Goal: Information Seeking & Learning: Learn about a topic

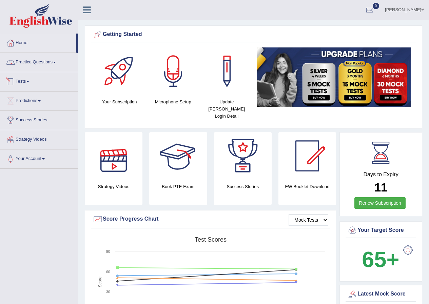
click at [34, 65] on link "Practice Questions" at bounding box center [38, 61] width 77 height 17
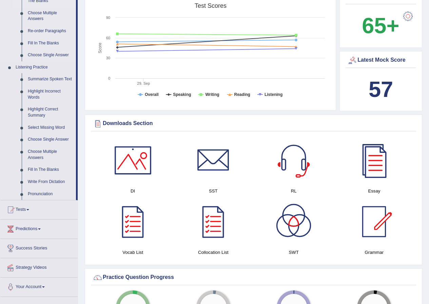
scroll to position [237, 0]
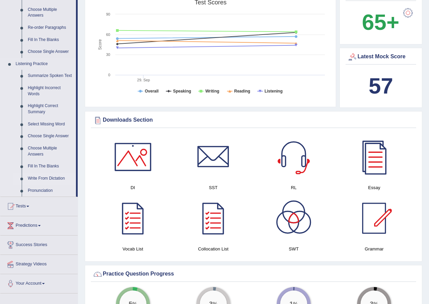
click at [46, 174] on link "Write From Dictation" at bounding box center [50, 178] width 51 height 12
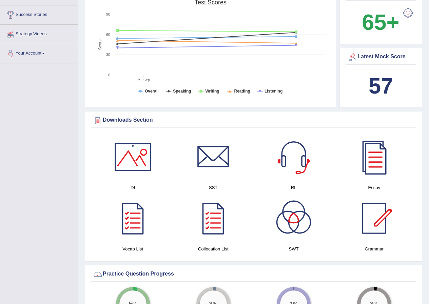
scroll to position [95, 0]
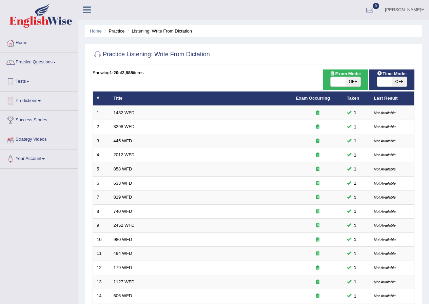
click at [330, 82] on div "ON OFF" at bounding box center [345, 82] width 30 height 10
click at [335, 80] on span at bounding box center [337, 81] width 15 height 9
checkbox input "true"
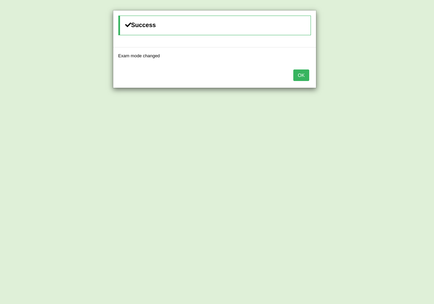
click at [300, 70] on button "OK" at bounding box center [301, 75] width 16 height 12
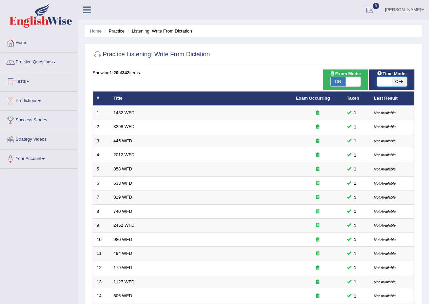
click at [384, 81] on span at bounding box center [384, 81] width 15 height 9
checkbox input "true"
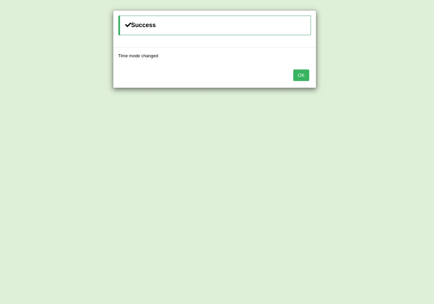
click at [300, 74] on button "OK" at bounding box center [301, 75] width 16 height 12
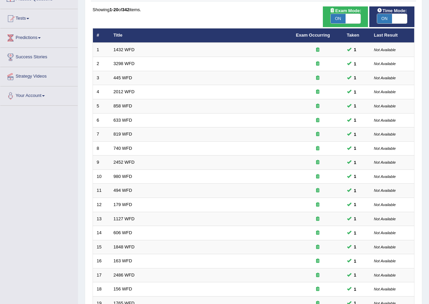
scroll to position [145, 0]
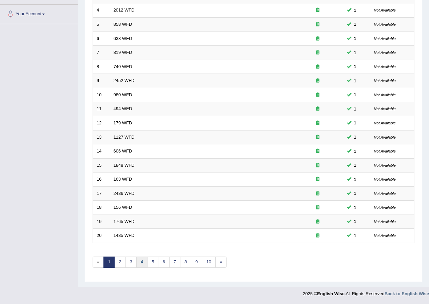
click at [145, 264] on link "4" at bounding box center [141, 262] width 11 height 11
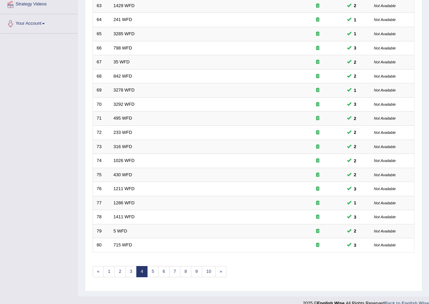
scroll to position [145, 0]
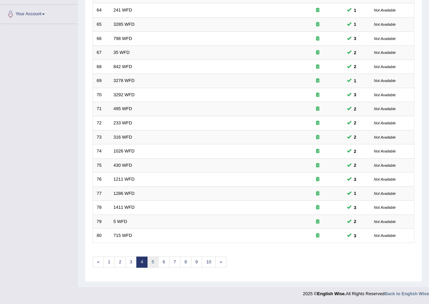
click at [157, 263] on link "5" at bounding box center [152, 262] width 11 height 11
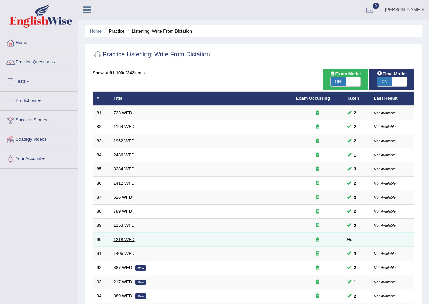
click at [124, 237] on link "1218 WFD" at bounding box center [124, 239] width 21 height 5
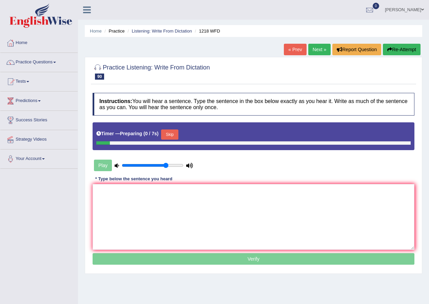
click at [151, 227] on textarea at bounding box center [254, 217] width 322 height 66
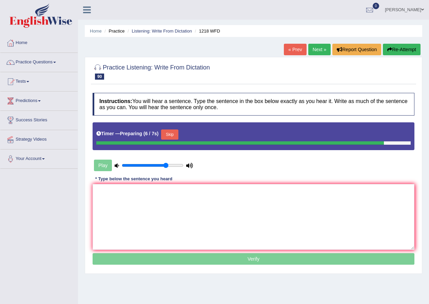
click at [176, 133] on button "Skip" at bounding box center [169, 134] width 17 height 10
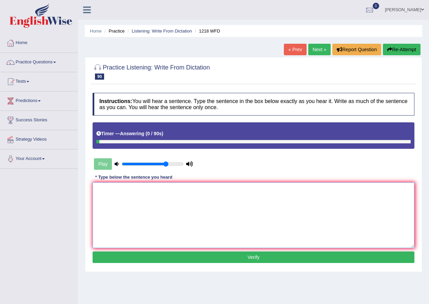
click at [185, 199] on textarea at bounding box center [254, 215] width 322 height 66
click at [106, 192] on textarea "Men hea pro is talk about vulnerbility." at bounding box center [254, 215] width 322 height 66
click at [166, 191] on textarea "Mental health professional is talk about vulnerbility." at bounding box center [254, 215] width 322 height 66
click at [198, 193] on textarea "Mental health professional is talking about vulnerbility." at bounding box center [254, 215] width 322 height 66
type textarea "Mental health professional is talking about vulnerbility."
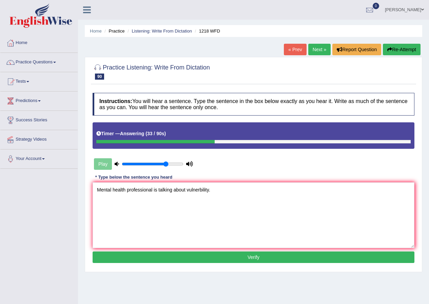
click at [225, 258] on button "Verify" at bounding box center [254, 257] width 322 height 12
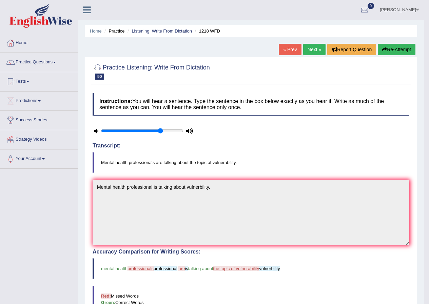
click at [394, 51] on button "Re-Attempt" at bounding box center [396, 50] width 38 height 12
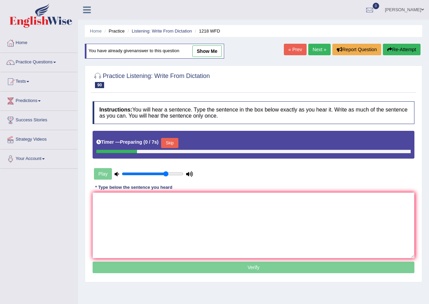
click at [171, 143] on button "Skip" at bounding box center [169, 143] width 17 height 10
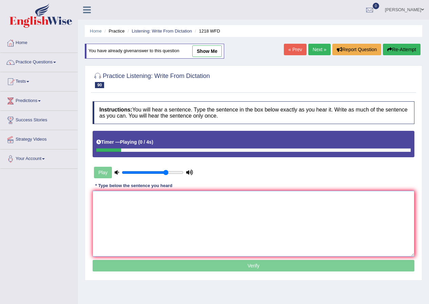
click at [174, 207] on textarea at bounding box center [254, 224] width 322 height 66
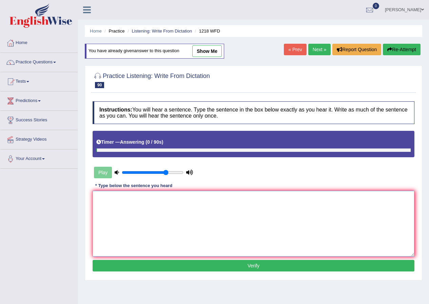
click at [245, 239] on textarea at bounding box center [254, 224] width 322 height 66
type textarea "m"
type textarea "Mental health professionals are talking about the topic of vulnerbility."
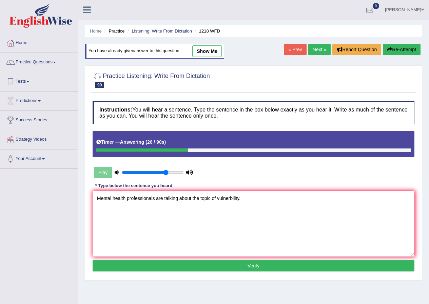
click at [280, 263] on button "Verify" at bounding box center [254, 266] width 322 height 12
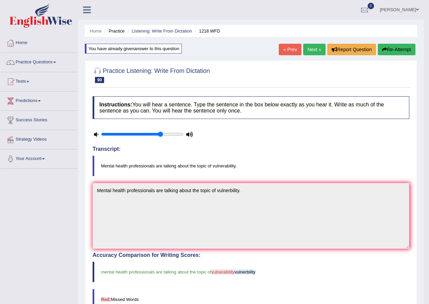
click at [387, 51] on button "Re-Attempt" at bounding box center [396, 50] width 38 height 12
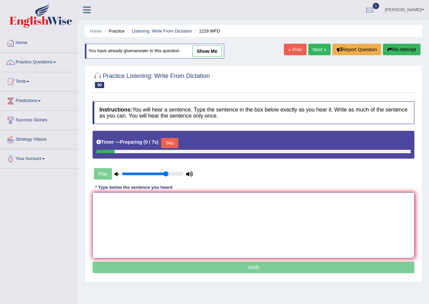
click at [164, 195] on textarea at bounding box center [254, 225] width 322 height 66
type textarea "m"
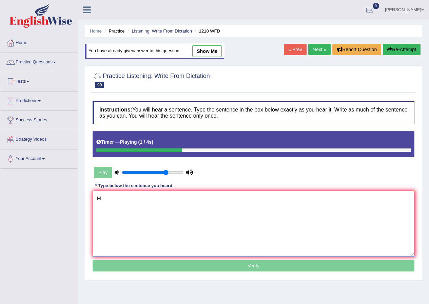
click at [227, 233] on textarea "M" at bounding box center [254, 224] width 322 height 66
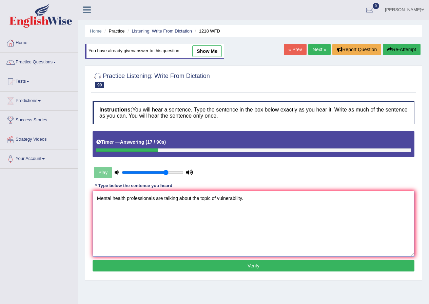
type textarea "Mental health professionals are talking about the topic of vulnerability."
click at [249, 267] on button "Verify" at bounding box center [254, 266] width 322 height 12
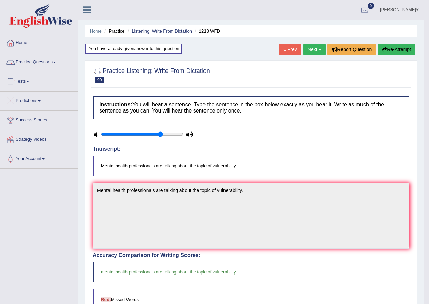
click at [163, 32] on link "Listening: Write From Dictation" at bounding box center [161, 30] width 60 height 5
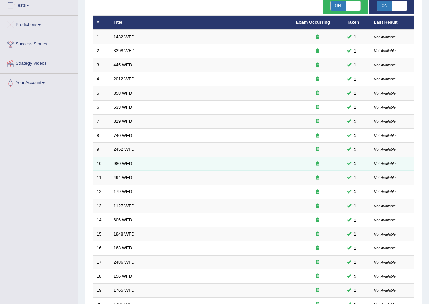
scroll to position [145, 0]
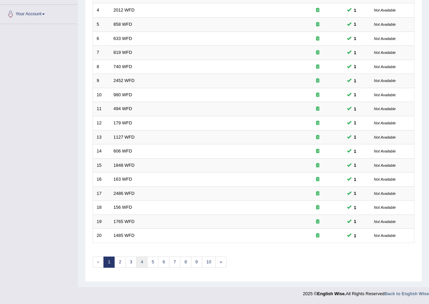
click at [145, 260] on link "4" at bounding box center [141, 262] width 11 height 11
click at [153, 260] on link "5" at bounding box center [152, 262] width 11 height 11
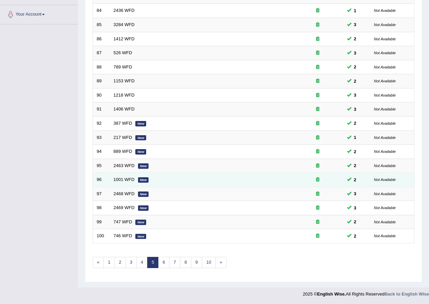
scroll to position [145, 0]
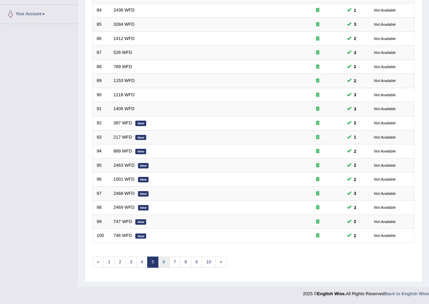
click at [162, 260] on link "6" at bounding box center [163, 262] width 11 height 11
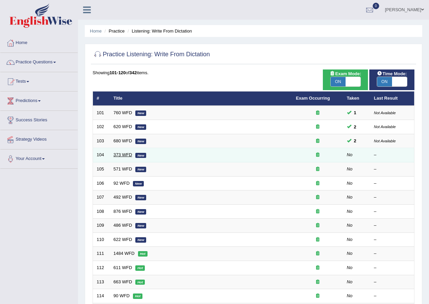
click at [123, 156] on link "373 WFD" at bounding box center [123, 154] width 19 height 5
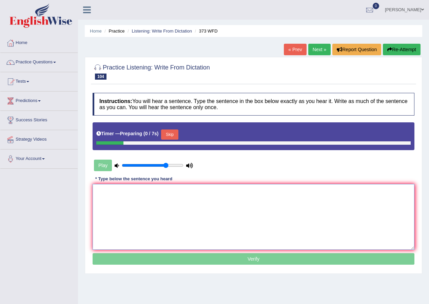
click at [167, 227] on textarea at bounding box center [254, 217] width 322 height 66
click at [172, 134] on button "Skip" at bounding box center [169, 134] width 17 height 10
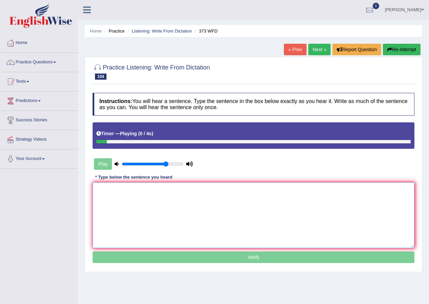
click at [174, 214] on textarea at bounding box center [254, 215] width 322 height 66
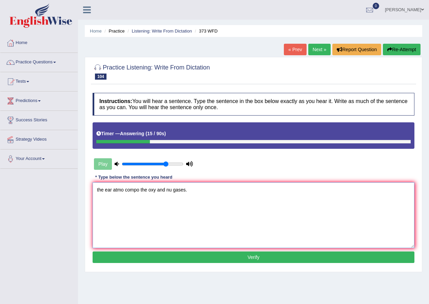
click at [101, 189] on textarea "the ear atmo compo the oxy and nu gases." at bounding box center [254, 215] width 322 height 66
click at [114, 192] on textarea "The ear atmo compo the oxy and nu gases." at bounding box center [254, 215] width 322 height 66
click at [130, 192] on textarea "The earth atmo compo the oxy and nu gases." at bounding box center [254, 215] width 322 height 66
click at [128, 191] on textarea "The earth atmo compo the oxy and nu gases." at bounding box center [254, 215] width 322 height 66
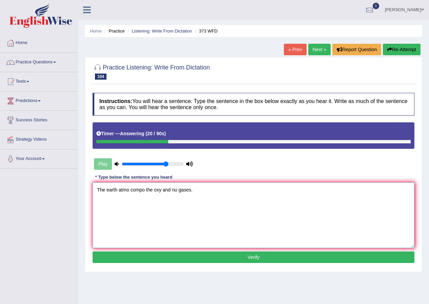
click at [128, 191] on textarea "The earth atmo compo the oxy and nu gases." at bounding box center [254, 215] width 322 height 66
click at [158, 190] on textarea "The earth atmosphere compo the oxy and nu gases." at bounding box center [254, 215] width 322 height 66
click at [183, 191] on textarea "The earth atmosphere composed the oxy and nu gases." at bounding box center [254, 215] width 322 height 66
click at [207, 193] on textarea "The earth atmosphere composed the oxygen and nu gases." at bounding box center [254, 215] width 322 height 66
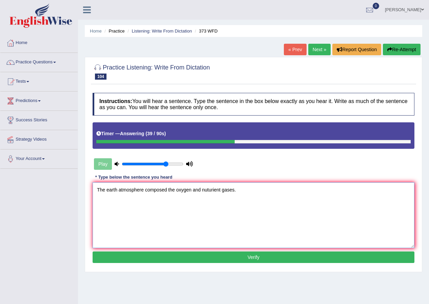
click at [208, 189] on textarea "The earth atmosphere composed the oxygen and nuturient gases." at bounding box center [254, 215] width 322 height 66
type textarea "The earth atmosphere composed the oxygen and notrigen gases."
click at [238, 252] on button "Verify" at bounding box center [254, 257] width 322 height 12
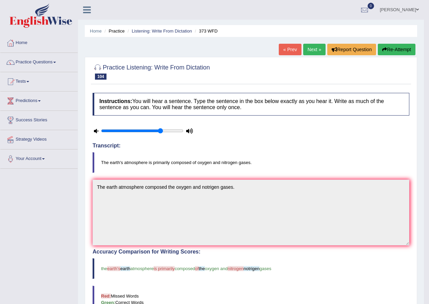
click at [397, 51] on button "Re-Attempt" at bounding box center [396, 50] width 38 height 12
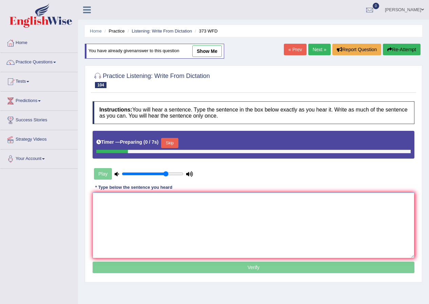
click at [165, 210] on textarea at bounding box center [254, 225] width 322 height 66
click at [172, 145] on button "Skip" at bounding box center [169, 143] width 17 height 10
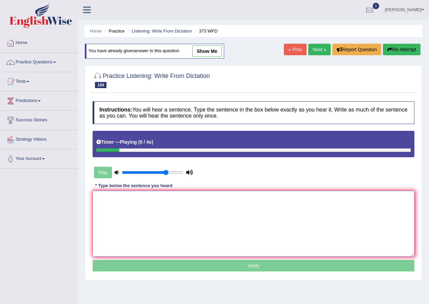
click at [155, 200] on textarea at bounding box center [254, 224] width 322 height 66
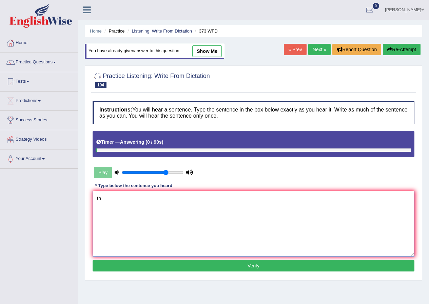
type textarea "t"
click at [114, 197] on textarea "The ear atmo is pri com of oxyg and nitro gases." at bounding box center [254, 224] width 322 height 66
click at [133, 198] on textarea "The earth's atmo is pri com of oxyg and nitro gases." at bounding box center [254, 224] width 322 height 66
click at [158, 200] on textarea "The earth's atmosphere is pri com of oxyg and nitro gases." at bounding box center [254, 224] width 322 height 66
click at [181, 200] on textarea "The earth's atmosphere is primarily com of oxyg and nitro gases." at bounding box center [254, 224] width 322 height 66
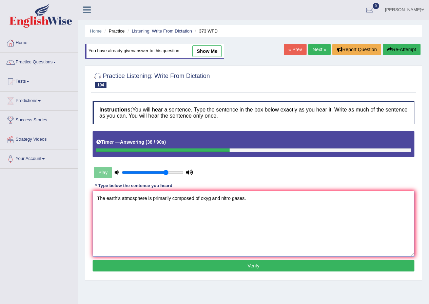
click at [209, 200] on textarea "The earth's atmosphere is primarily composed of oxyg and nitro gases." at bounding box center [254, 224] width 322 height 66
click at [210, 199] on textarea "The earth's atmosphere is primarily composed of oxyg and nitro gases." at bounding box center [254, 224] width 322 height 66
click at [236, 200] on textarea "The earth's atmosphere is primarily composed of oxygen and nitro gases." at bounding box center [254, 224] width 322 height 66
type textarea "The earth's atmosphere is primarily composed of oxygen and nitrogen gases."
click at [237, 264] on button "Verify" at bounding box center [254, 266] width 322 height 12
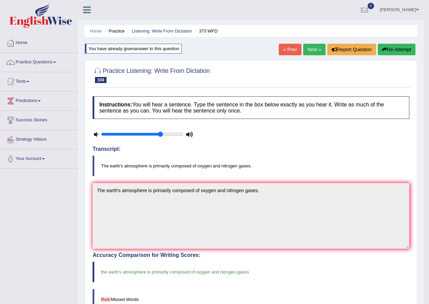
click at [313, 52] on link "Next »" at bounding box center [314, 50] width 22 height 12
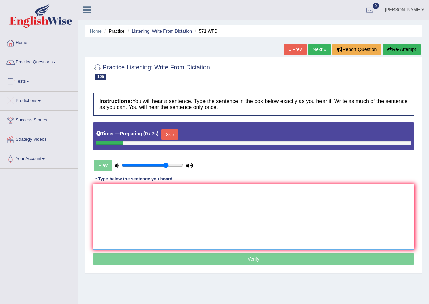
click at [168, 204] on textarea at bounding box center [254, 217] width 322 height 66
click at [171, 132] on button "Skip" at bounding box center [169, 134] width 17 height 10
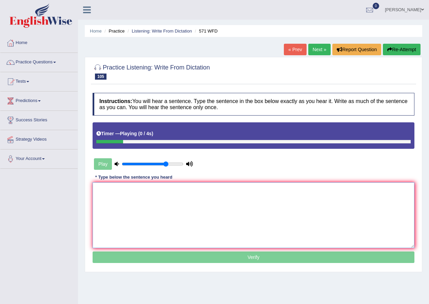
click at [160, 190] on textarea at bounding box center [254, 215] width 322 height 66
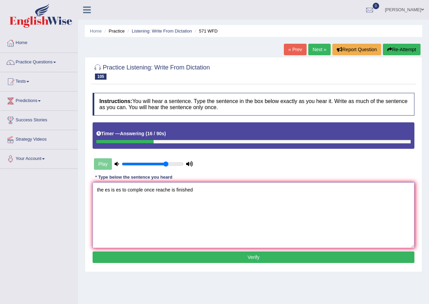
click at [101, 188] on textarea "the es is es to comple once reache is finished" at bounding box center [254, 215] width 322 height 66
click at [128, 192] on textarea "The essay is es to comple once reache is finished" at bounding box center [254, 215] width 322 height 66
click at [129, 192] on textarea "The essay is es to comple once reache is finished" at bounding box center [254, 215] width 322 height 66
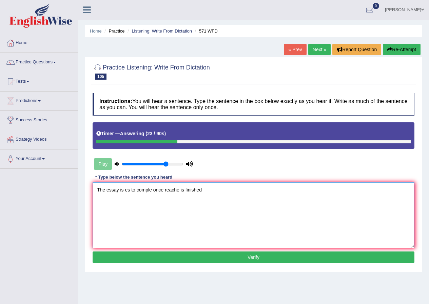
click at [129, 192] on textarea "The essay is es to comple once reache is finished" at bounding box center [254, 215] width 322 height 66
click at [128, 191] on textarea "The essay is es to comple once reache is finished" at bounding box center [254, 215] width 322 height 66
click at [158, 191] on textarea "The essay is easily to comple once reache is finished" at bounding box center [254, 215] width 322 height 66
click at [190, 190] on textarea "The essay is easily to complete once reache is finished" at bounding box center [254, 215] width 322 height 66
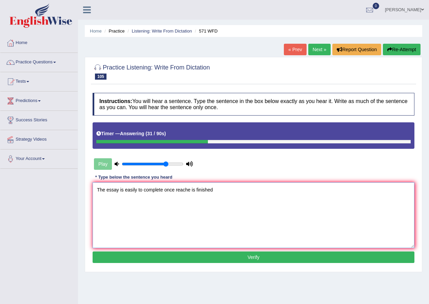
click at [184, 190] on textarea "The essay is easily to complete once reache is finished" at bounding box center [254, 215] width 322 height 66
click at [257, 200] on textarea "The essay is easily to complete once research is finished" at bounding box center [254, 215] width 322 height 66
type textarea "The essay is easily to complete once research is finished."
click at [247, 256] on button "Verify" at bounding box center [254, 257] width 322 height 12
